Goal: Information Seeking & Learning: Check status

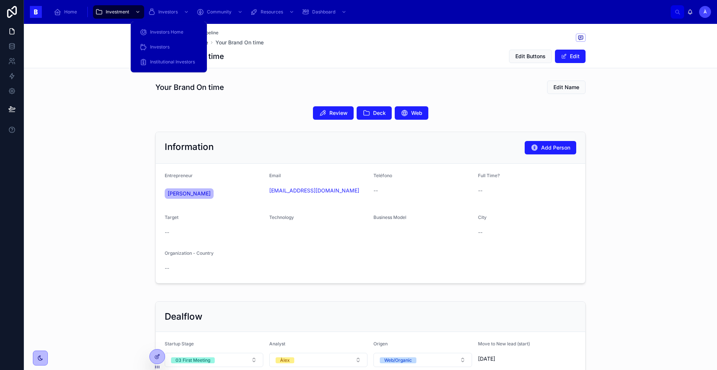
scroll to position [27, 0]
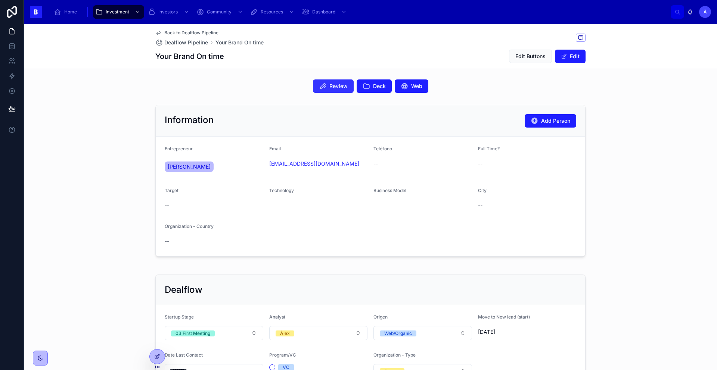
click at [331, 90] on button "Review" at bounding box center [333, 85] width 41 height 13
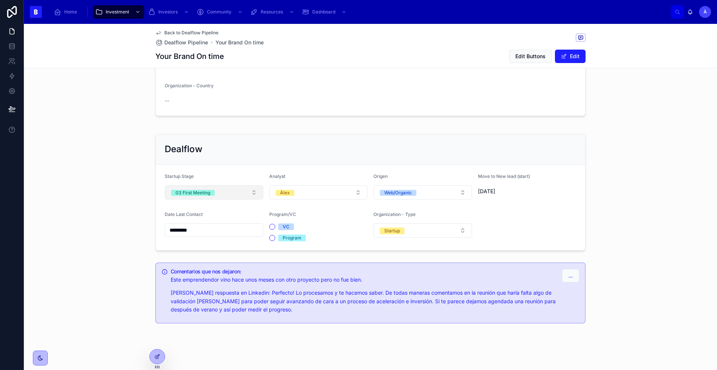
scroll to position [172, 0]
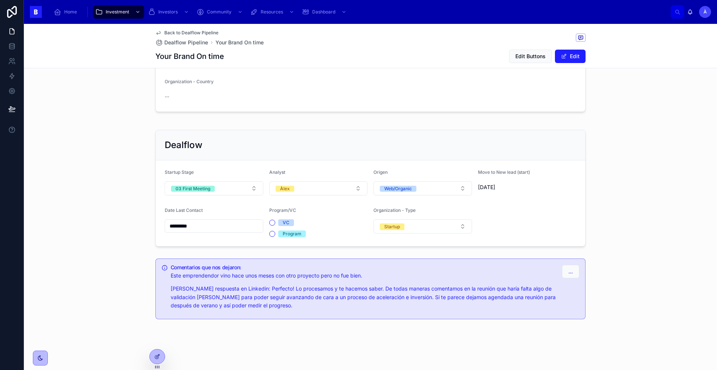
click at [203, 225] on input "*********" at bounding box center [214, 226] width 98 height 10
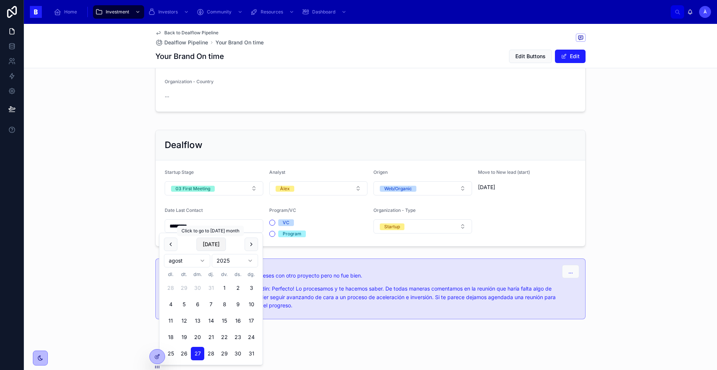
click at [215, 247] on button "[DATE]" at bounding box center [210, 244] width 29 height 13
click at [214, 247] on button "[DATE]" at bounding box center [210, 244] width 29 height 13
type input "********"
click at [122, 212] on div "Dealflow Startup Stage 03 First Meeting Analyst Àlex Origen Web/Organic Move to…" at bounding box center [370, 188] width 693 height 123
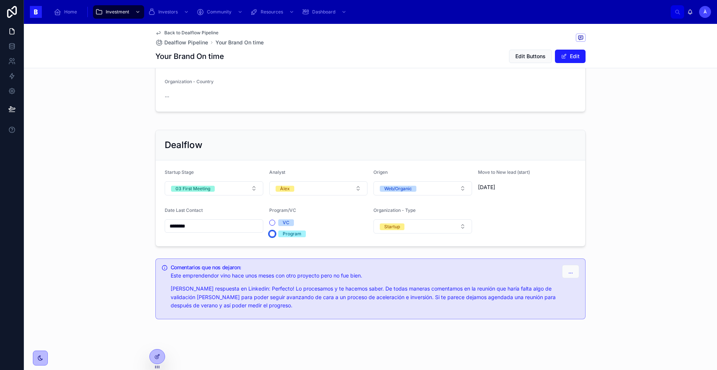
click at [272, 234] on button "Program" at bounding box center [272, 234] width 6 height 6
click at [193, 194] on button "03 First Meeting" at bounding box center [214, 188] width 99 height 14
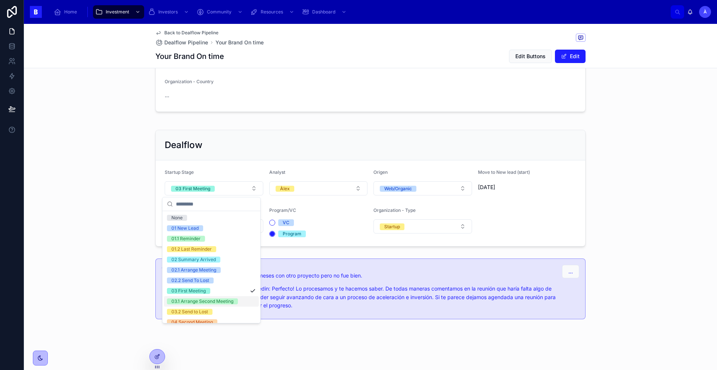
click at [213, 301] on div "03.1 Arrange Second Meeting" at bounding box center [202, 302] width 62 height 6
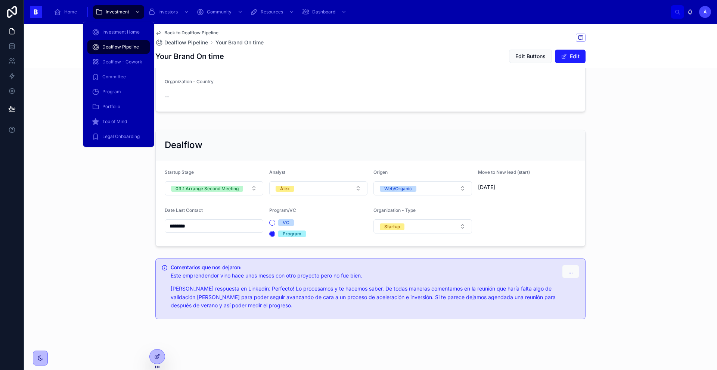
click at [125, 49] on span "Dealflow Pipeline" at bounding box center [120, 47] width 37 height 6
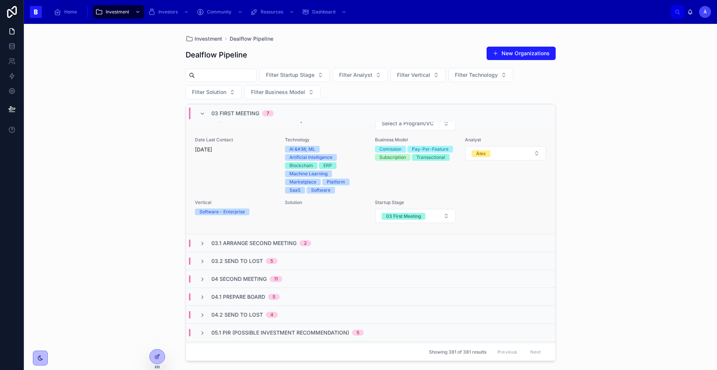
scroll to position [832, 0]
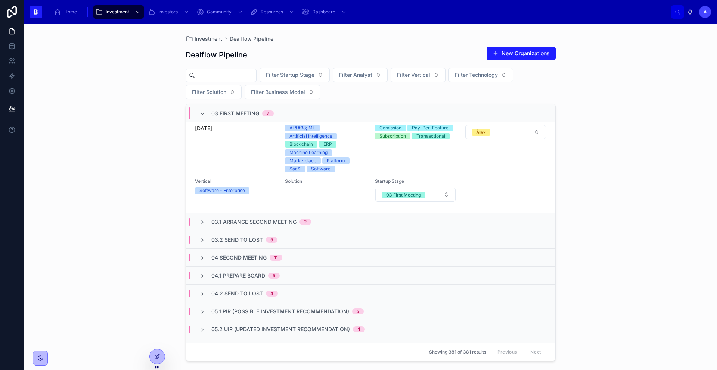
click at [247, 226] on span "03.1 Arrange Second Meeting" at bounding box center [253, 221] width 85 height 7
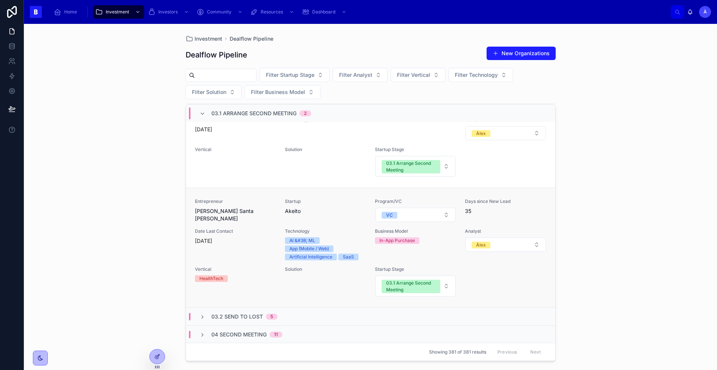
scroll to position [1129, 0]
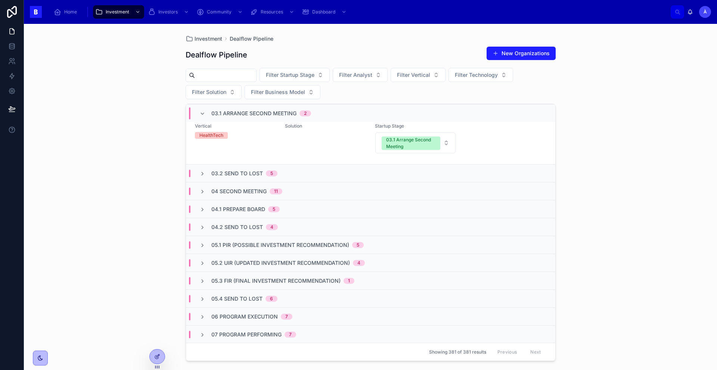
click at [231, 177] on span "03.2 Send to Lost" at bounding box center [237, 173] width 52 height 7
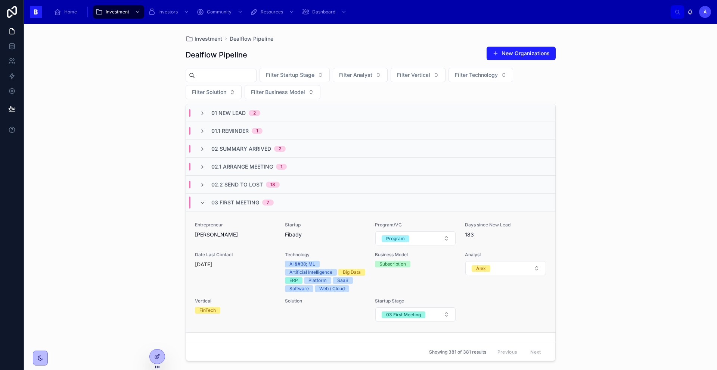
scroll to position [0, 0]
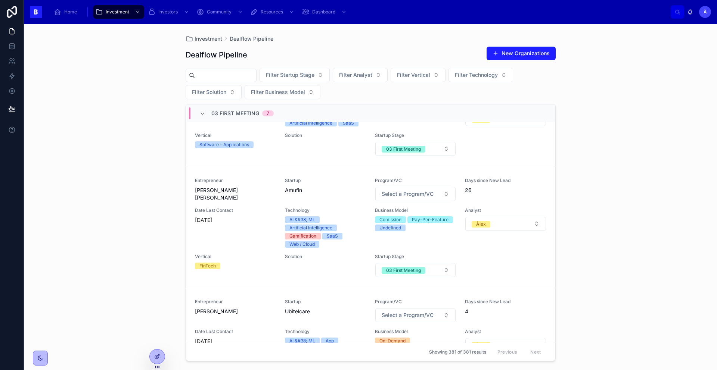
click at [218, 113] on span "03 First Meeting" at bounding box center [235, 113] width 48 height 7
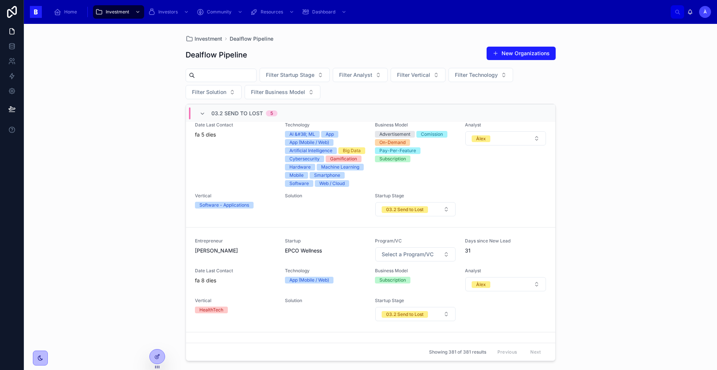
click at [209, 116] on div "03.2 Send to Lost 5" at bounding box center [238, 113] width 78 height 12
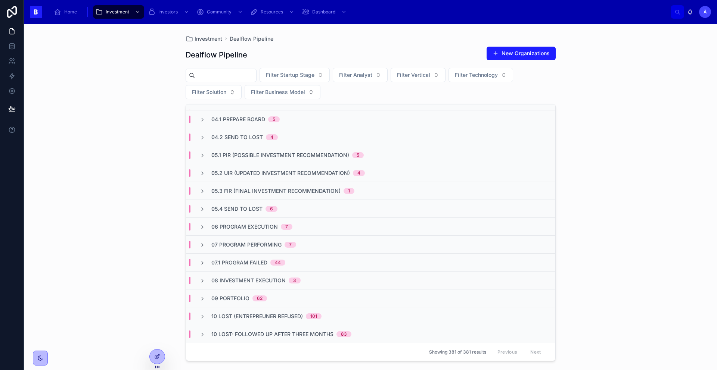
scroll to position [0, 0]
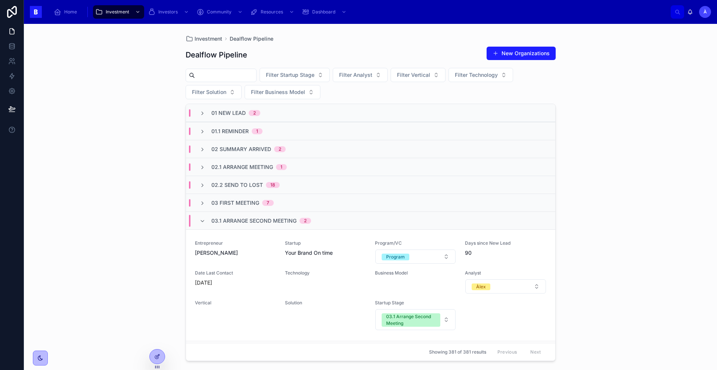
click at [223, 222] on span "03.1 Arrange Second Meeting" at bounding box center [253, 220] width 85 height 7
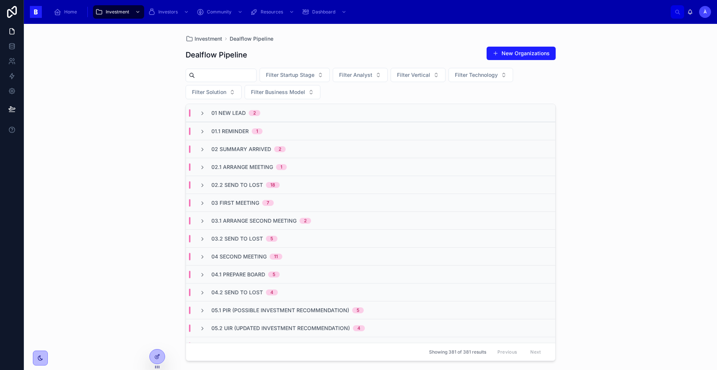
click at [244, 147] on span "02 Summary Arrived" at bounding box center [241, 149] width 60 height 7
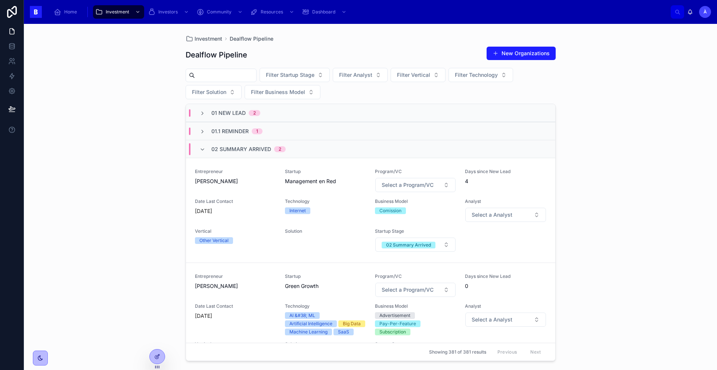
click at [244, 147] on span "02 Summary Arrived" at bounding box center [241, 149] width 60 height 7
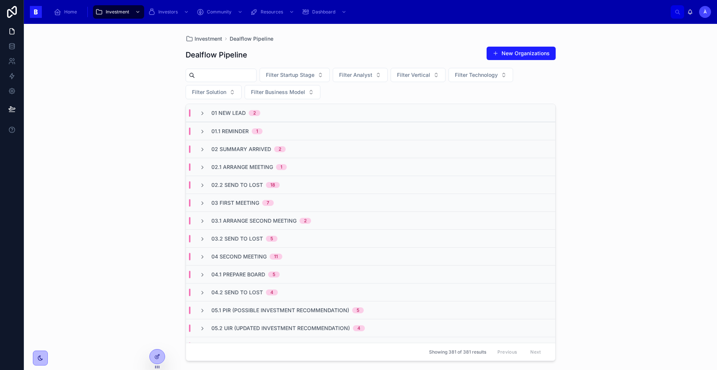
click at [235, 131] on span "01.1 Reminder" at bounding box center [229, 131] width 37 height 7
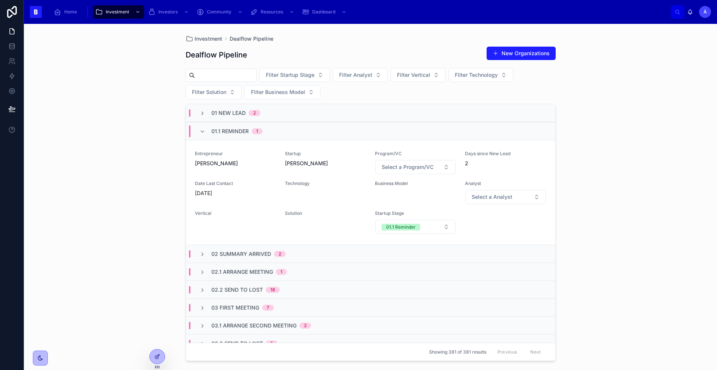
click at [235, 131] on span "01.1 Reminder" at bounding box center [229, 131] width 37 height 7
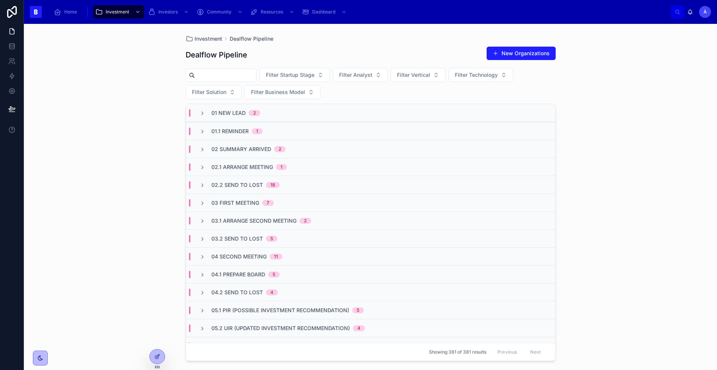
click at [230, 115] on span "01 New Lead" at bounding box center [228, 112] width 34 height 7
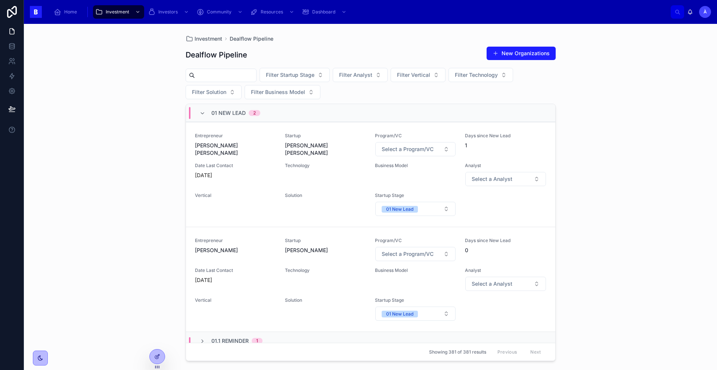
click at [235, 118] on div "01 New Lead 2" at bounding box center [235, 113] width 49 height 12
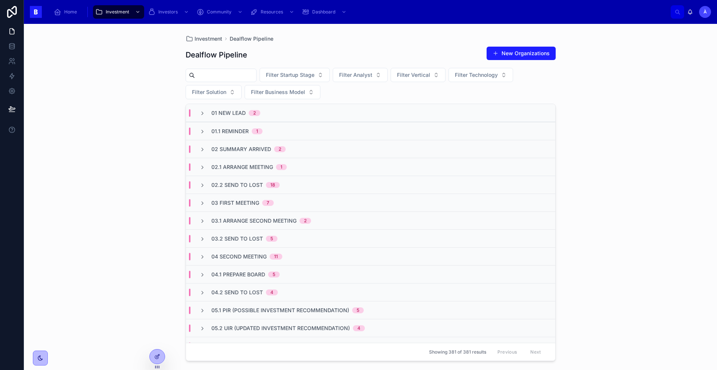
click at [237, 187] on span "02.2 Send To Lost" at bounding box center [237, 184] width 52 height 7
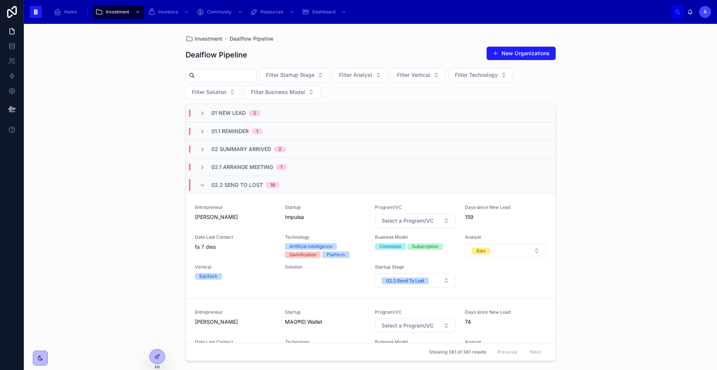
click at [236, 186] on span "02.2 Send To Lost" at bounding box center [237, 184] width 52 height 7
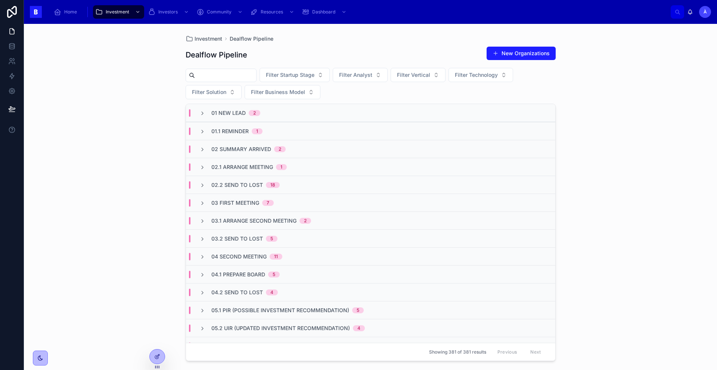
click at [243, 244] on div "03.2 Send to Lost 5" at bounding box center [370, 239] width 369 height 18
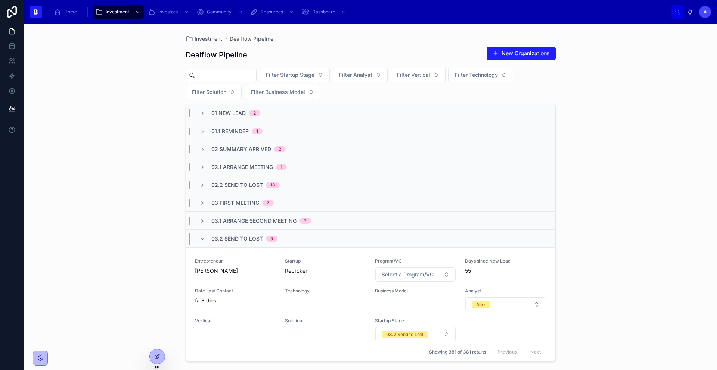
click at [241, 238] on span "03.2 Send to Lost" at bounding box center [237, 238] width 52 height 7
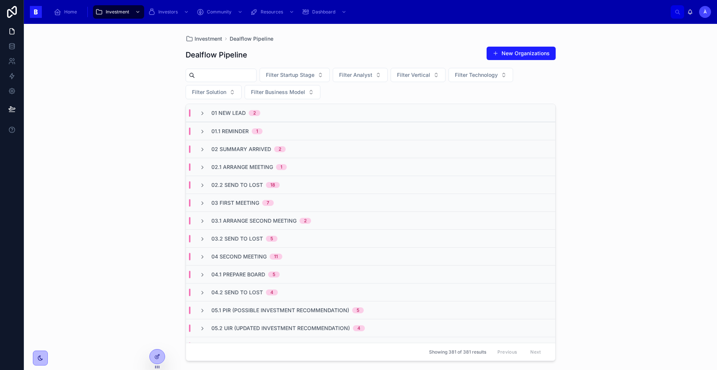
click at [228, 67] on div "Dealflow Pipeline New Organizations Filter Startup Stage Filter Analyst Filter …" at bounding box center [370, 201] width 370 height 319
click at [228, 71] on input "text" at bounding box center [225, 75] width 61 height 10
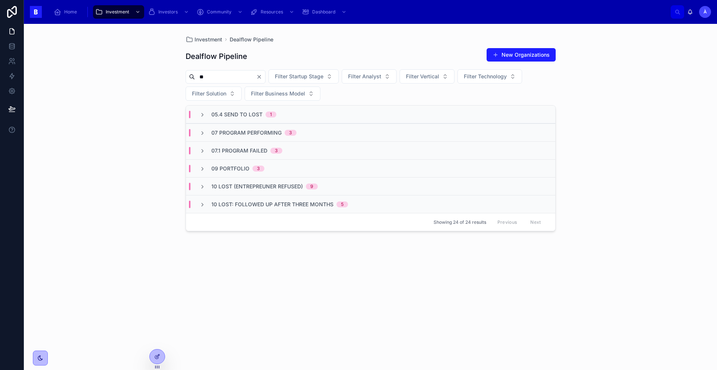
click at [220, 74] on input "**" at bounding box center [225, 77] width 61 height 10
type input "******"
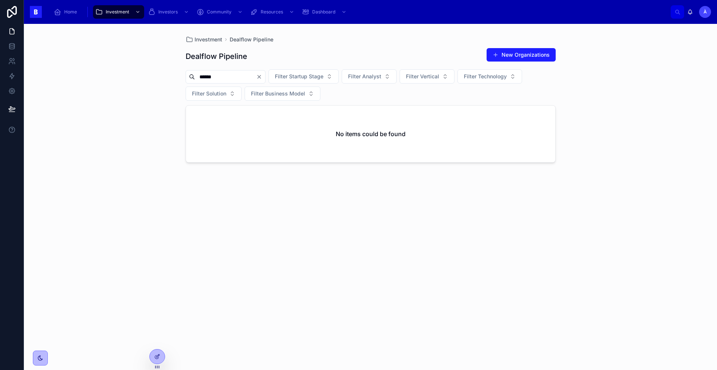
click at [262, 78] on icon "Clear" at bounding box center [259, 77] width 6 height 6
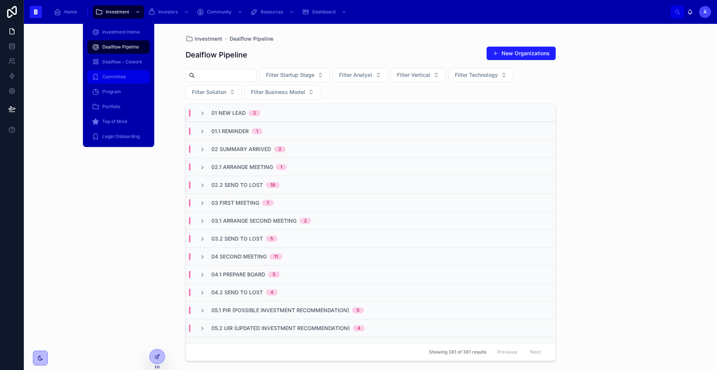
click at [109, 76] on span "Committee" at bounding box center [114, 77] width 24 height 6
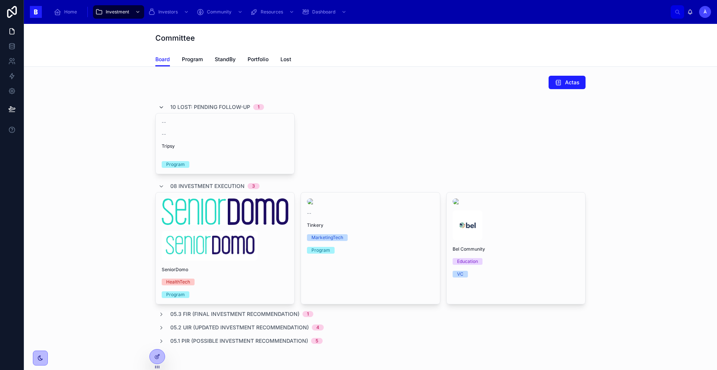
click at [158, 107] on icon at bounding box center [161, 108] width 6 height 6
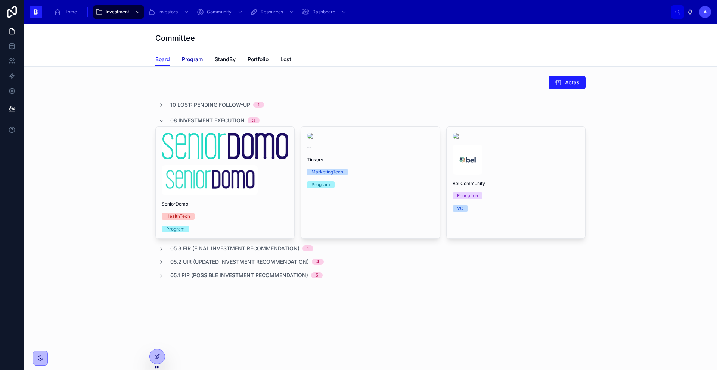
click at [193, 58] on span "Program" at bounding box center [192, 59] width 21 height 7
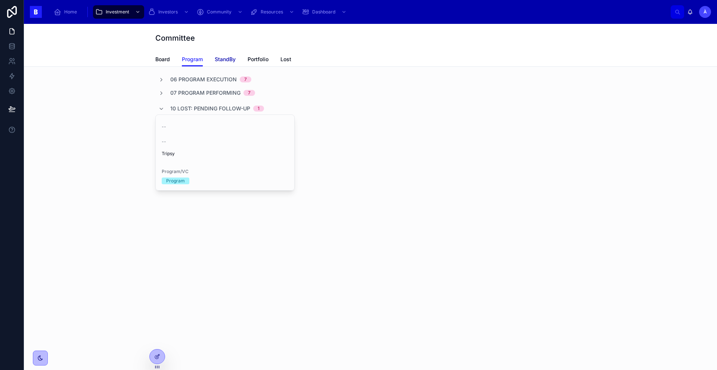
click at [228, 61] on span "StandBy" at bounding box center [225, 59] width 21 height 7
click at [261, 60] on span "Portfolio" at bounding box center [257, 59] width 21 height 7
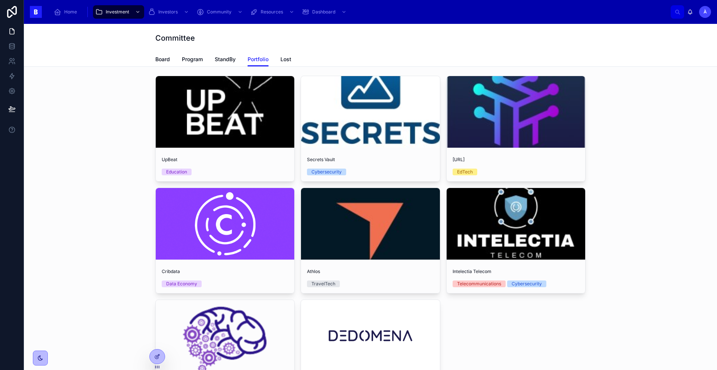
click at [289, 59] on div "Board Program StandBy Portfolio Lost" at bounding box center [370, 59] width 430 height 14
click at [288, 59] on span "Lost" at bounding box center [285, 59] width 11 height 7
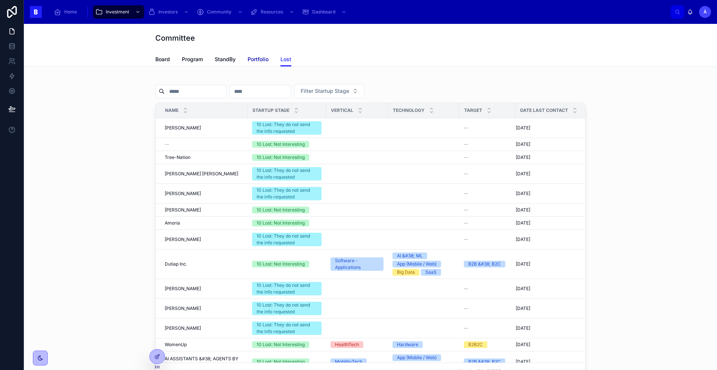
click at [258, 57] on span "Portfolio" at bounding box center [257, 59] width 21 height 7
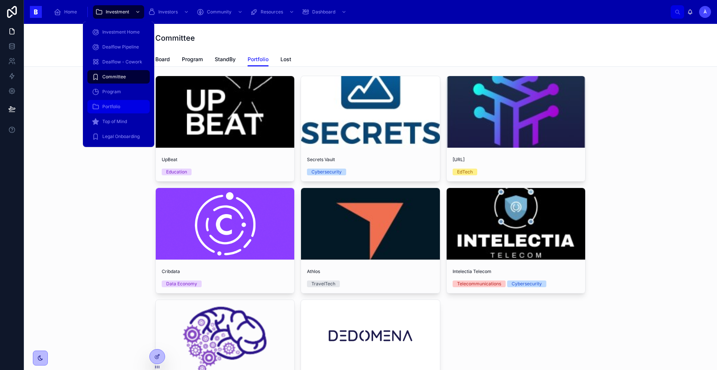
click at [108, 106] on span "Portfolio" at bounding box center [111, 107] width 18 height 6
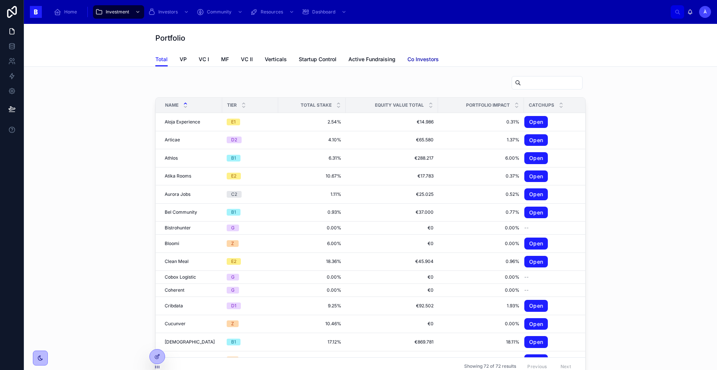
click at [427, 58] on span "Co Investors" at bounding box center [422, 59] width 31 height 7
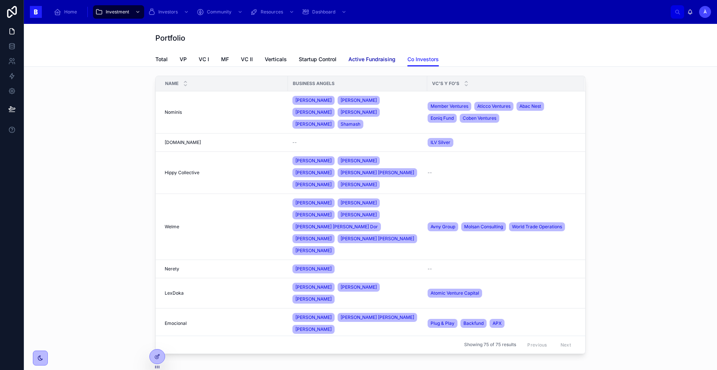
click at [360, 59] on span "Active Fundraising" at bounding box center [371, 59] width 47 height 7
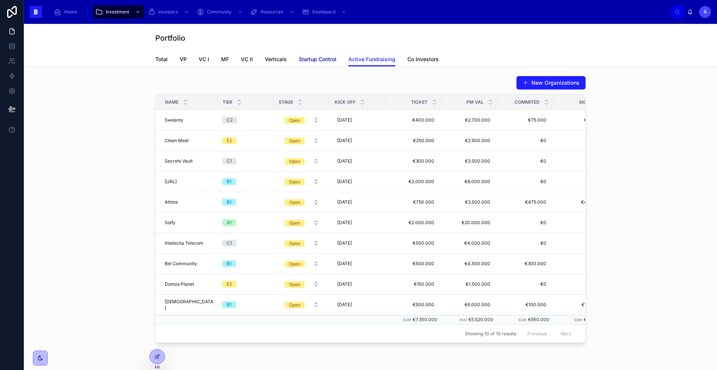
click at [316, 60] on span "Startup Control" at bounding box center [318, 59] width 38 height 7
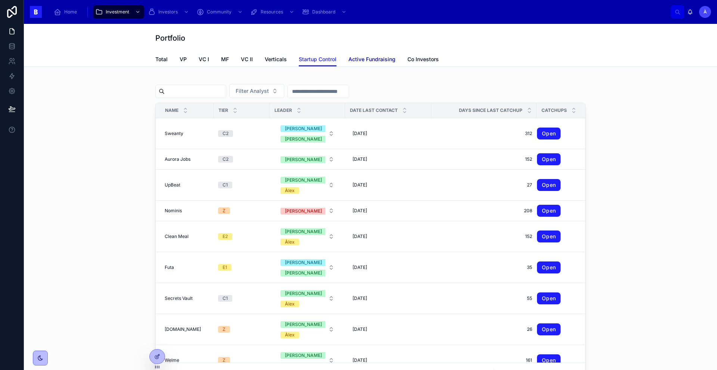
click at [380, 63] on span "Active Fundraising" at bounding box center [371, 59] width 47 height 7
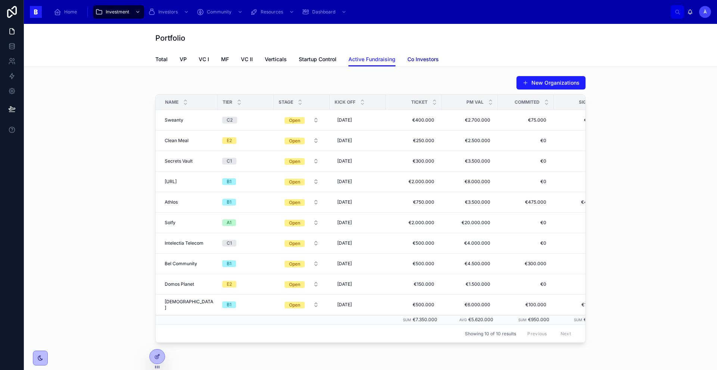
click at [414, 62] on span "Co Investors" at bounding box center [422, 59] width 31 height 7
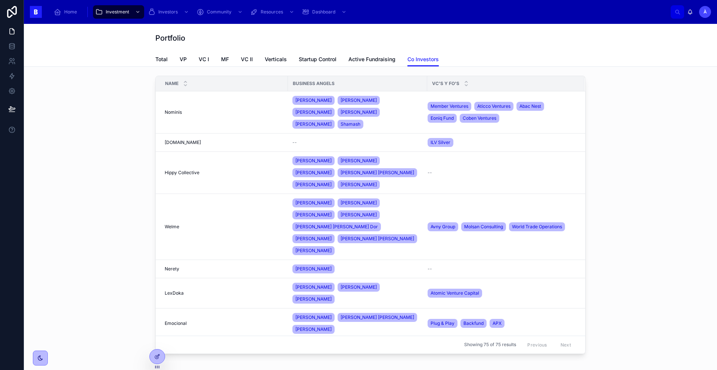
click at [327, 47] on div "Portfolio" at bounding box center [370, 38] width 430 height 28
click at [245, 41] on div "Portfolio" at bounding box center [370, 38] width 430 height 10
click at [108, 93] on div "Name Business Angels Vc's y Fo's Nominis Nominis [PERSON_NAME] [PERSON_NAME] [P…" at bounding box center [370, 216] width 681 height 287
click at [358, 62] on span "Active Fundraising" at bounding box center [371, 59] width 47 height 7
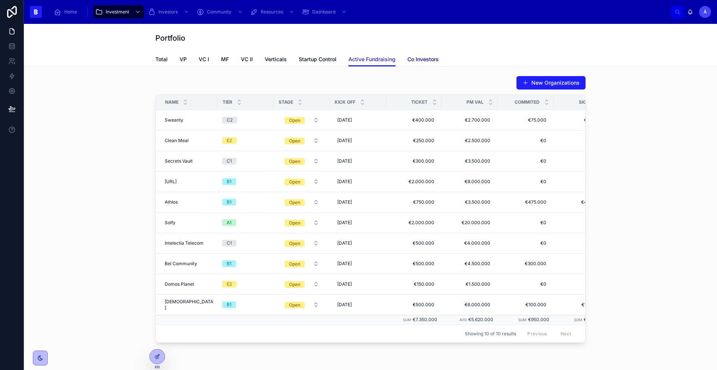
click at [419, 62] on span "Co Investors" at bounding box center [422, 59] width 31 height 7
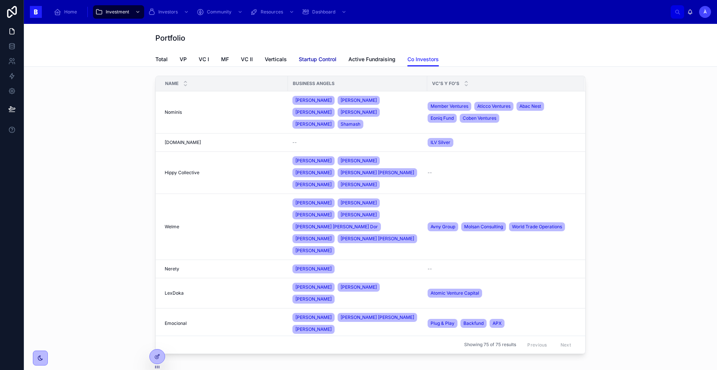
click at [299, 60] on span "Startup Control" at bounding box center [318, 59] width 38 height 7
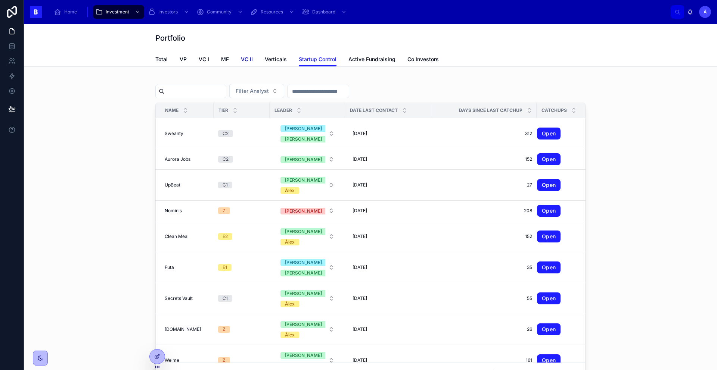
click at [246, 59] on span "VC II" at bounding box center [247, 59] width 12 height 7
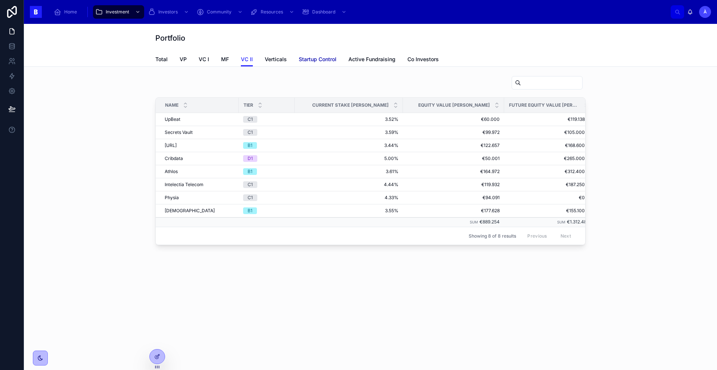
click at [311, 58] on span "Startup Control" at bounding box center [318, 59] width 38 height 7
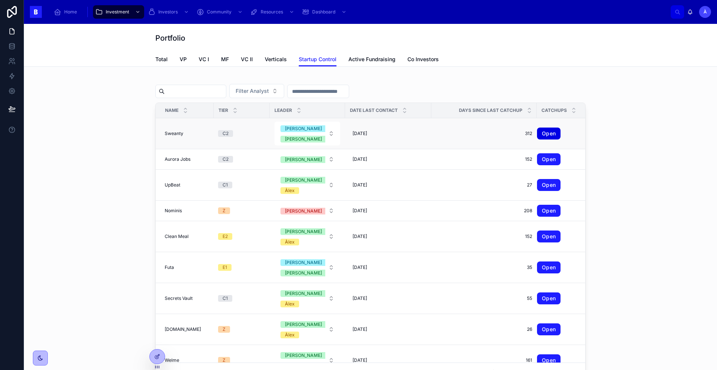
click at [538, 136] on link "Open" at bounding box center [549, 134] width 24 height 12
click at [470, 85] on div "Filter Analyst" at bounding box center [370, 91] width 430 height 14
click at [444, 87] on div "Filter Analyst" at bounding box center [370, 91] width 430 height 14
click at [440, 97] on div "Filter Analyst" at bounding box center [370, 91] width 430 height 14
click at [439, 95] on div "Filter Analyst" at bounding box center [370, 91] width 430 height 14
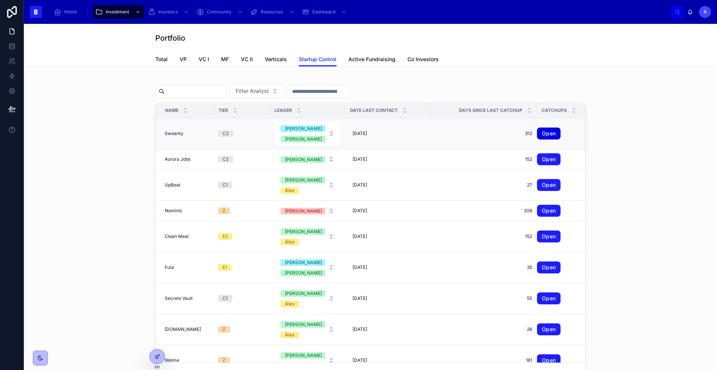
click at [542, 134] on link "Open" at bounding box center [549, 134] width 24 height 12
click at [527, 109] on icon at bounding box center [529, 108] width 5 height 5
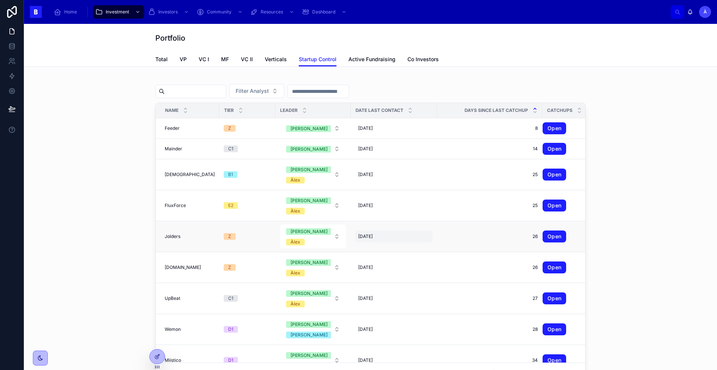
click at [355, 240] on div "[DATE] [DATE]" at bounding box center [393, 237] width 77 height 12
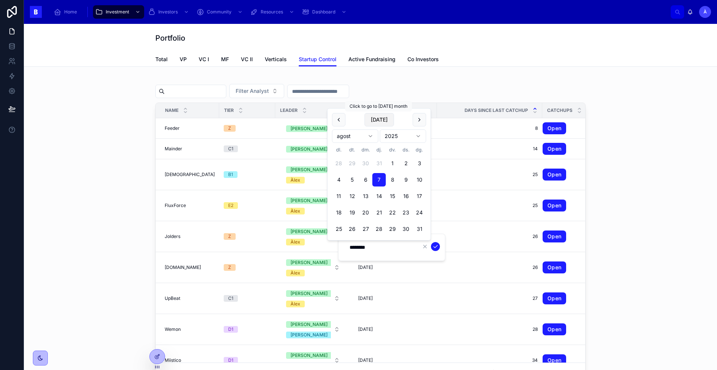
click at [384, 122] on button "[DATE]" at bounding box center [378, 119] width 29 height 13
type input "********"
click at [436, 244] on icon "submit" at bounding box center [435, 247] width 6 height 6
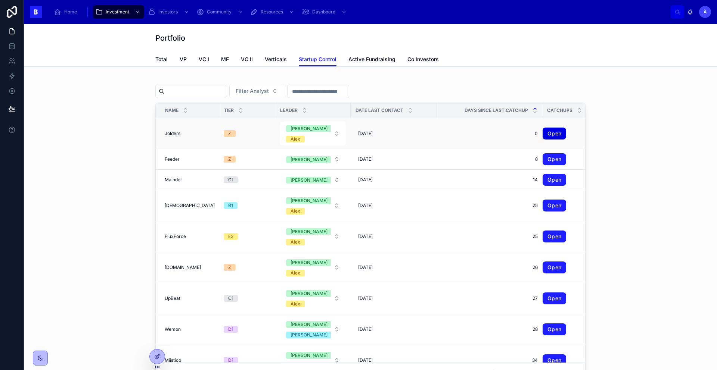
click at [542, 135] on link "Open" at bounding box center [554, 134] width 24 height 12
click at [163, 59] on span "Total" at bounding box center [161, 59] width 12 height 7
